Goal: Task Accomplishment & Management: Use online tool/utility

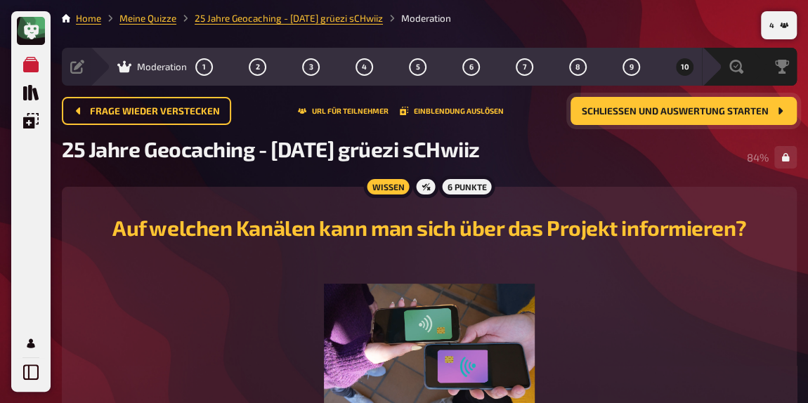
click at [677, 113] on span "Schließen und Auswertung starten" at bounding box center [675, 112] width 187 height 10
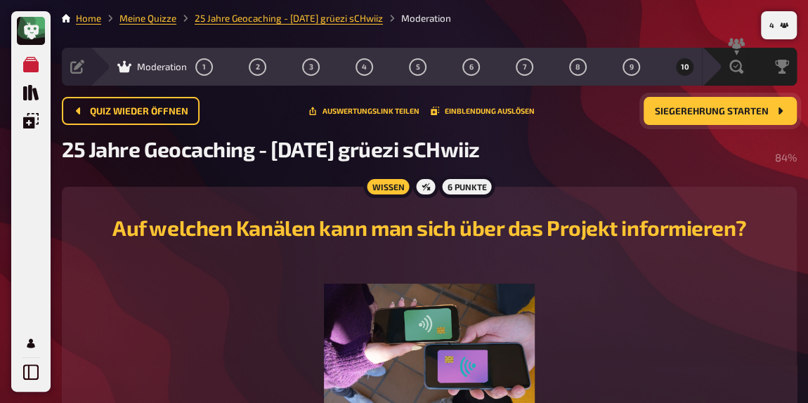
click at [684, 123] on button "Siegerehrung starten" at bounding box center [720, 111] width 153 height 28
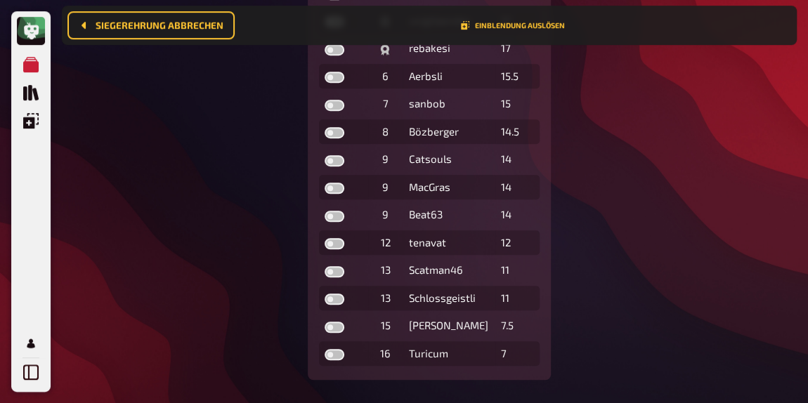
scroll to position [370, 0]
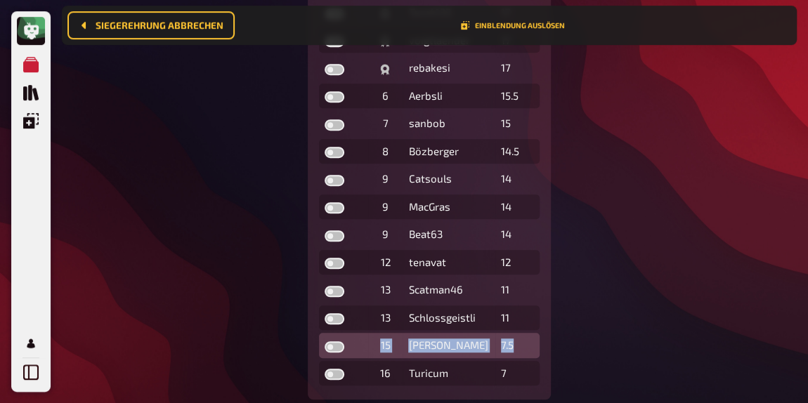
drag, startPoint x: 528, startPoint y: 345, endPoint x: 376, endPoint y: 343, distance: 152.5
click at [376, 343] on tr "15 [PERSON_NAME] 7.5" at bounding box center [429, 345] width 220 height 25
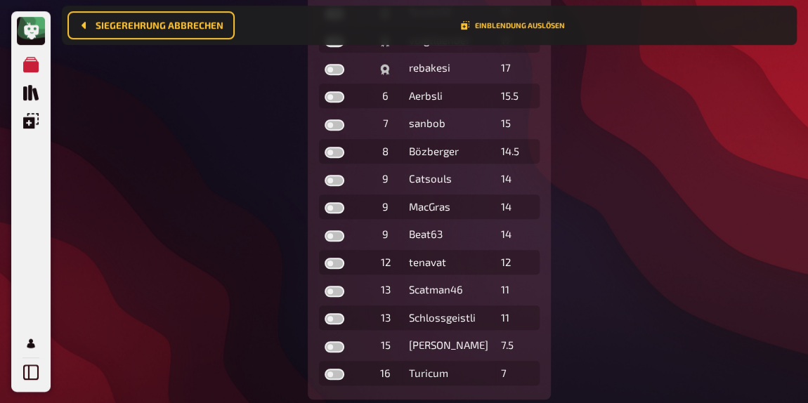
click at [664, 294] on div "Die richtigen Antworten sind für die Spieler noch ausgeblendet . Jetzt aufdecke…" at bounding box center [429, 110] width 735 height 580
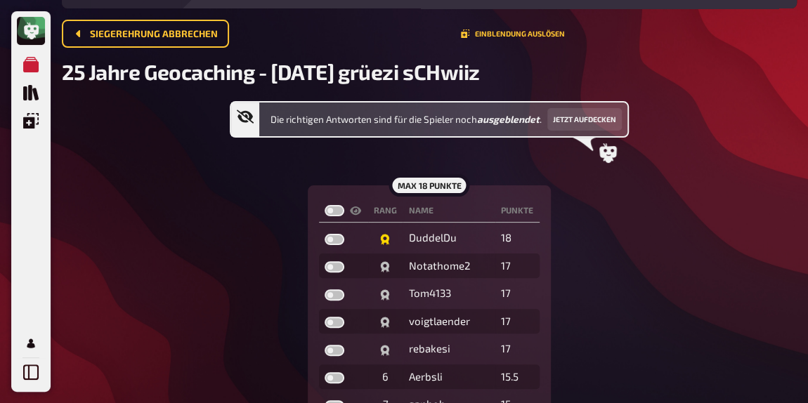
scroll to position [74, 0]
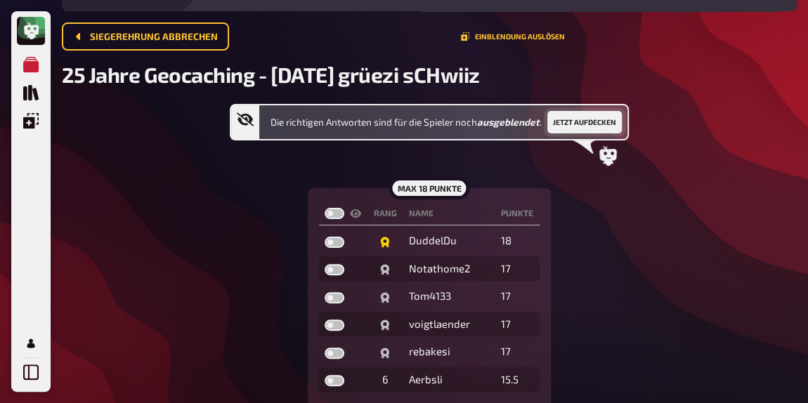
click at [579, 124] on button "Jetzt aufdecken" at bounding box center [584, 122] width 74 height 22
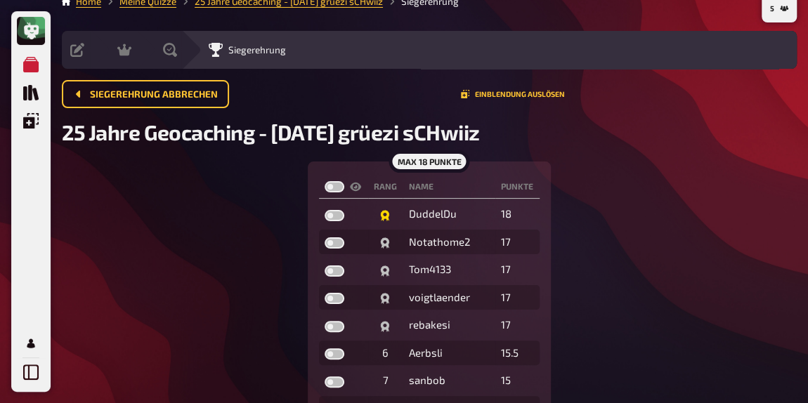
scroll to position [0, 0]
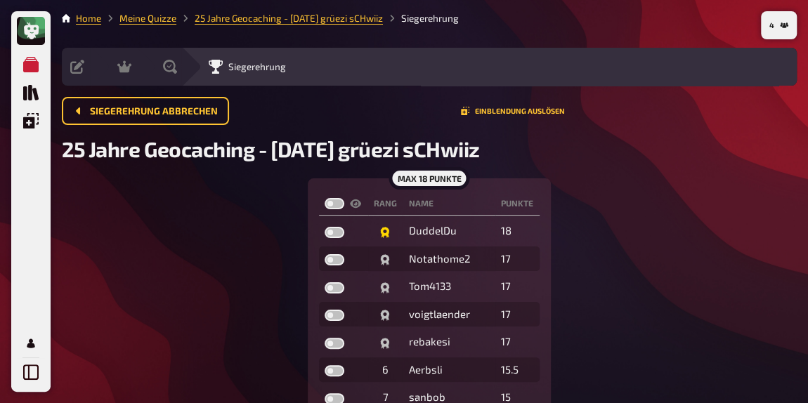
click at [334, 208] on label at bounding box center [335, 203] width 20 height 11
click at [325, 198] on input "checkbox" at bounding box center [324, 197] width 1 height 1
checkbox input "true"
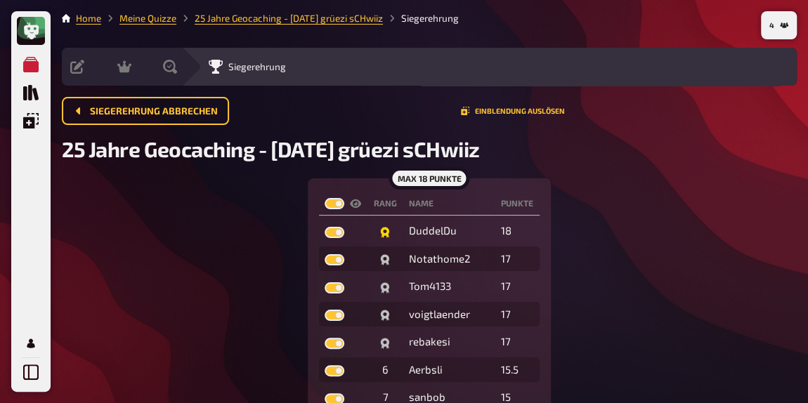
checkbox input "true"
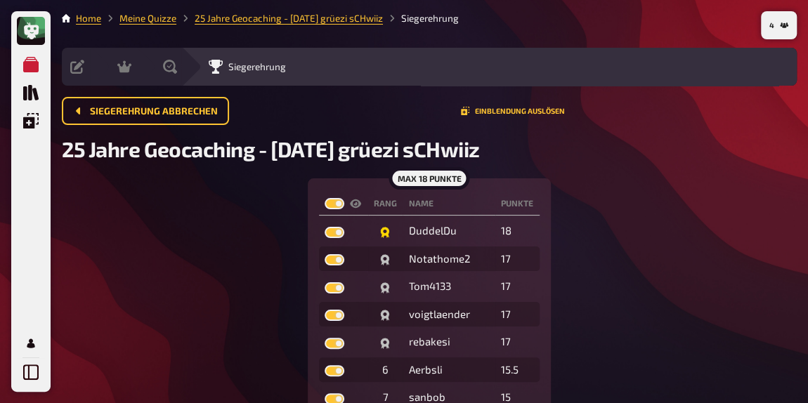
checkbox input "true"
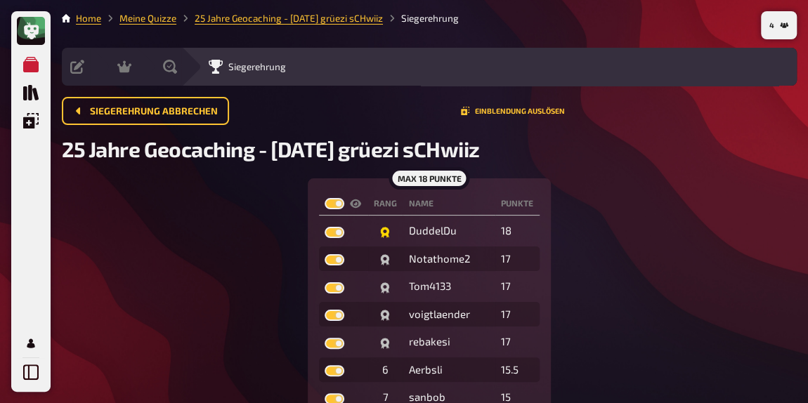
checkbox input "true"
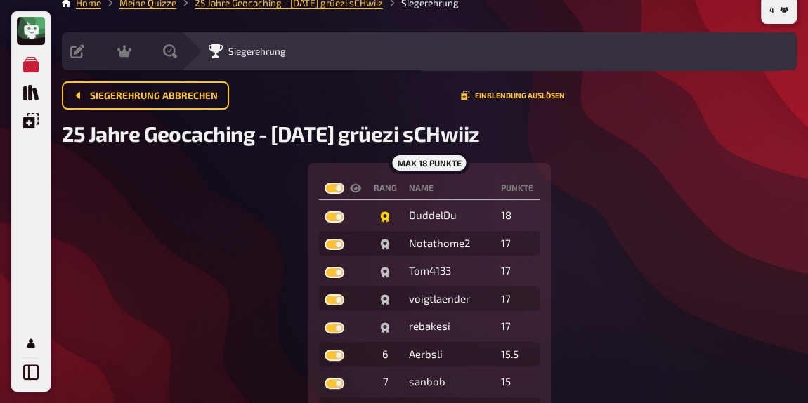
scroll to position [11, 0]
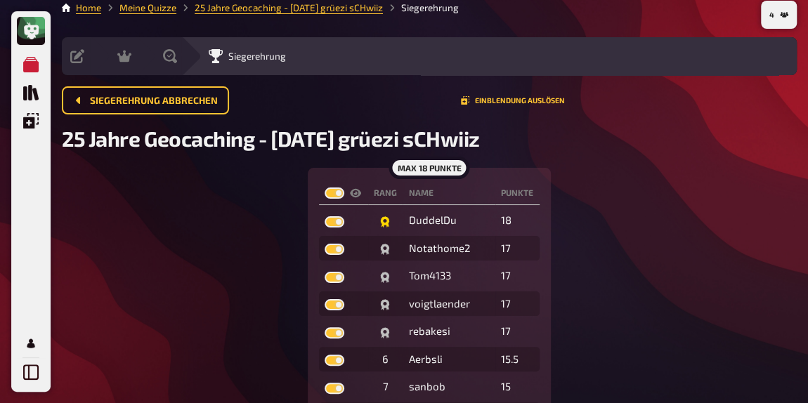
click at [341, 197] on label at bounding box center [335, 193] width 20 height 11
click at [325, 188] on input "checkbox" at bounding box center [324, 187] width 1 height 1
checkbox input "false"
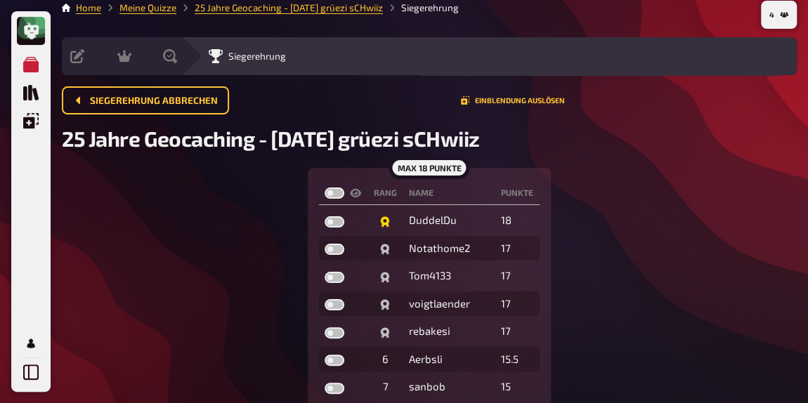
checkbox input "false"
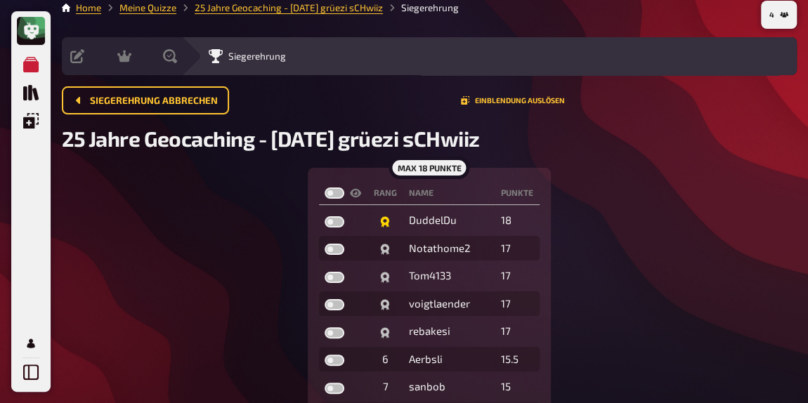
checkbox input "false"
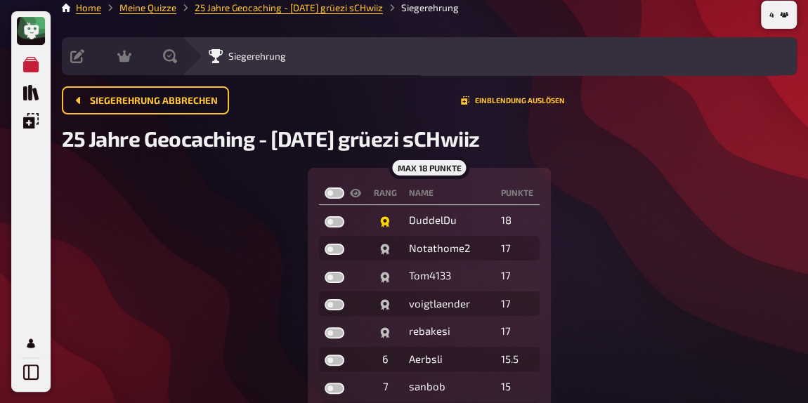
checkbox input "false"
click at [334, 197] on label at bounding box center [335, 193] width 20 height 11
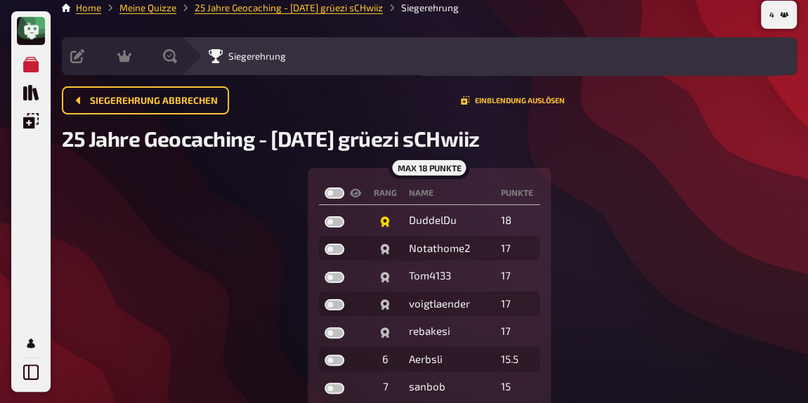
click at [325, 188] on input "checkbox" at bounding box center [324, 187] width 1 height 1
checkbox input "true"
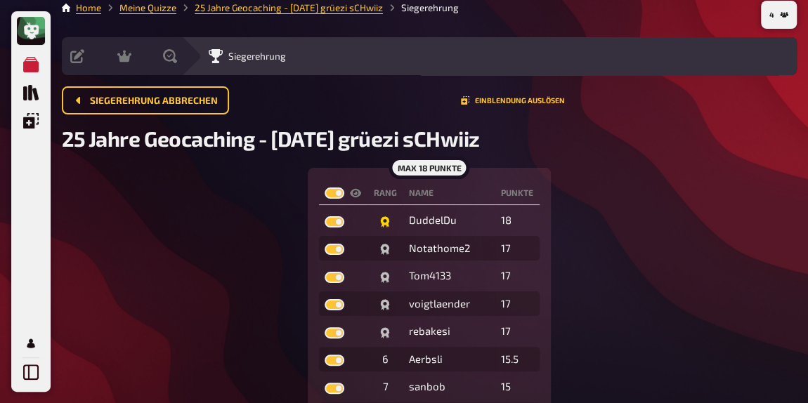
checkbox input "true"
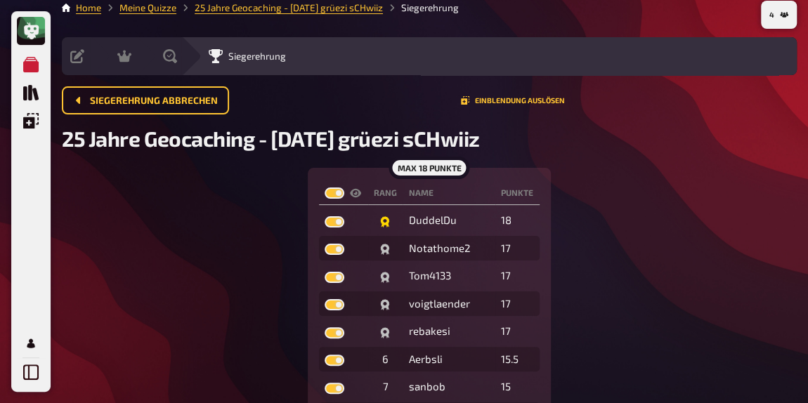
checkbox input "true"
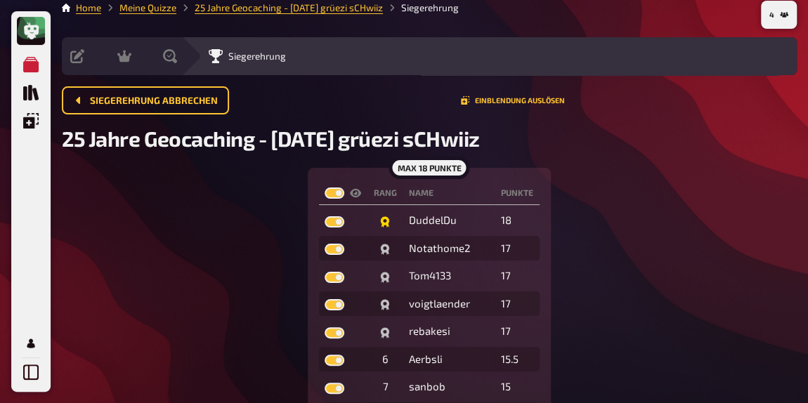
checkbox input "true"
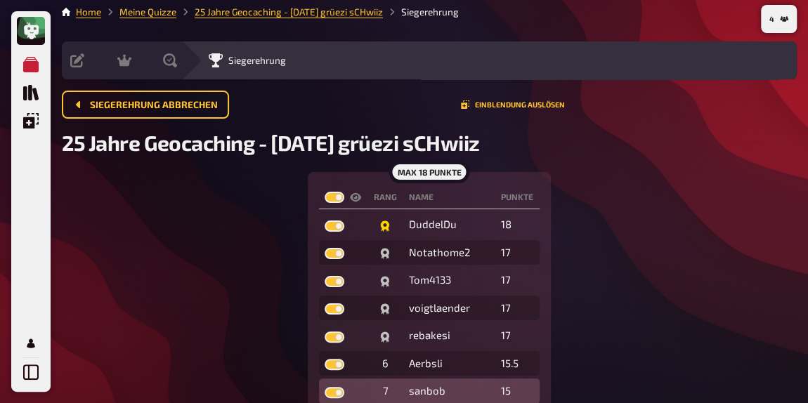
scroll to position [0, 0]
